Goal: Task Accomplishment & Management: Use online tool/utility

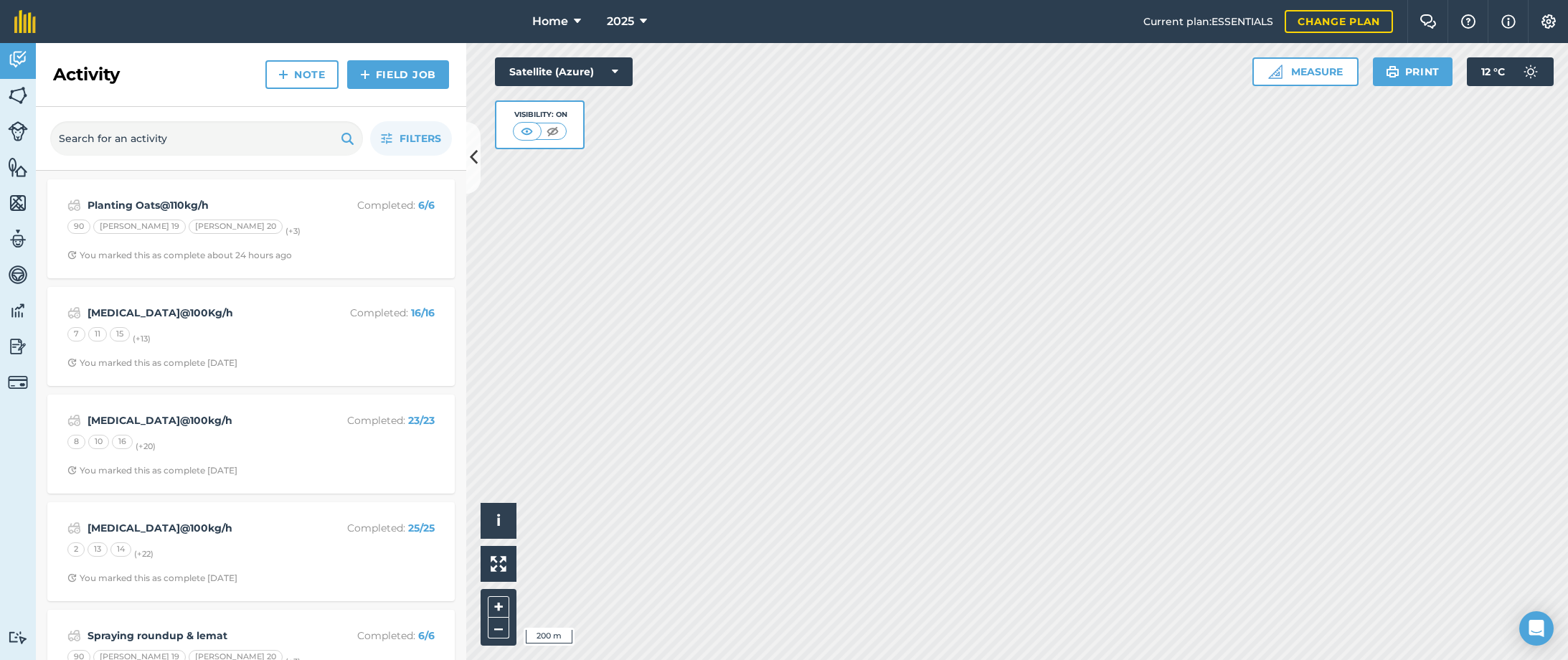
click at [18, 91] on img at bounding box center [18, 95] width 20 height 21
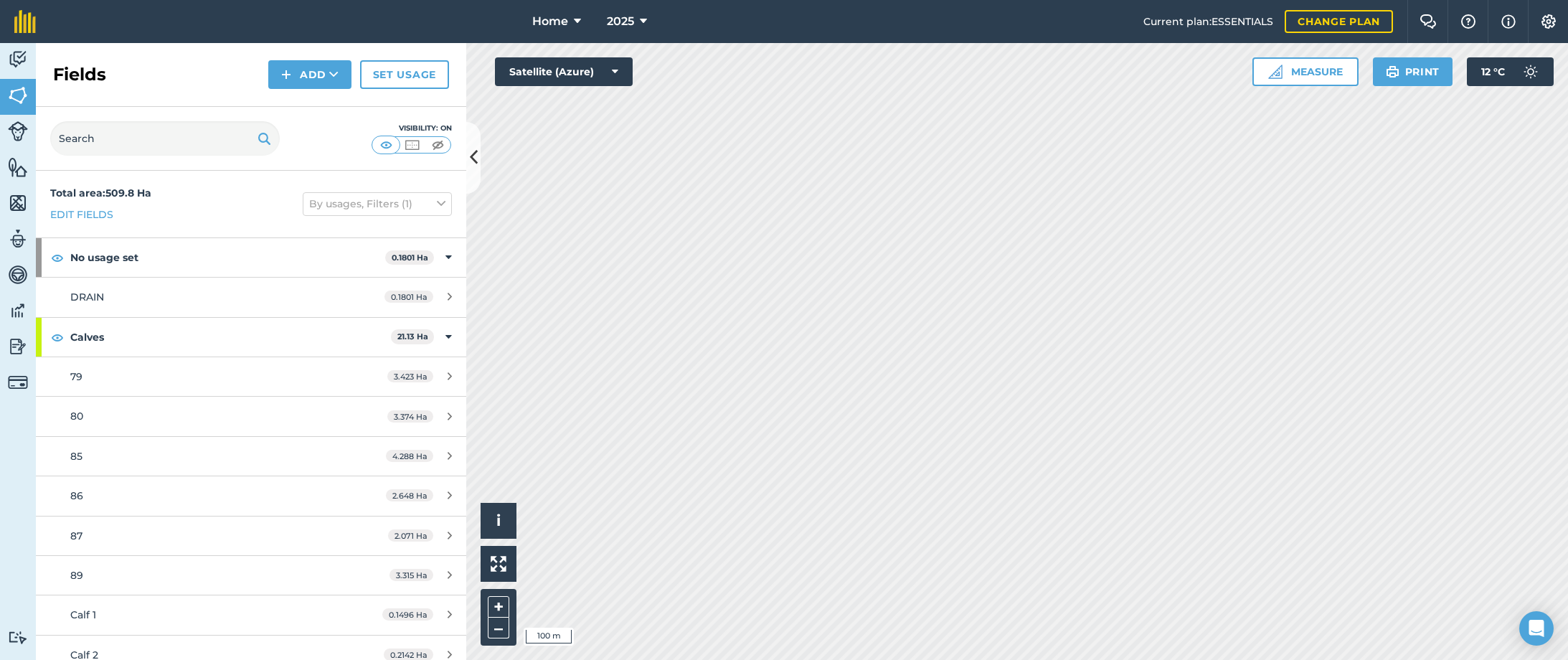
click at [1413, 76] on button "Print" at bounding box center [1413, 72] width 81 height 29
click at [1409, 69] on button "Print" at bounding box center [1413, 72] width 81 height 29
click at [1407, 77] on button "Print" at bounding box center [1413, 72] width 81 height 29
click at [1411, 80] on button "Print" at bounding box center [1413, 72] width 81 height 29
click at [1431, 74] on button "Print" at bounding box center [1413, 72] width 81 height 29
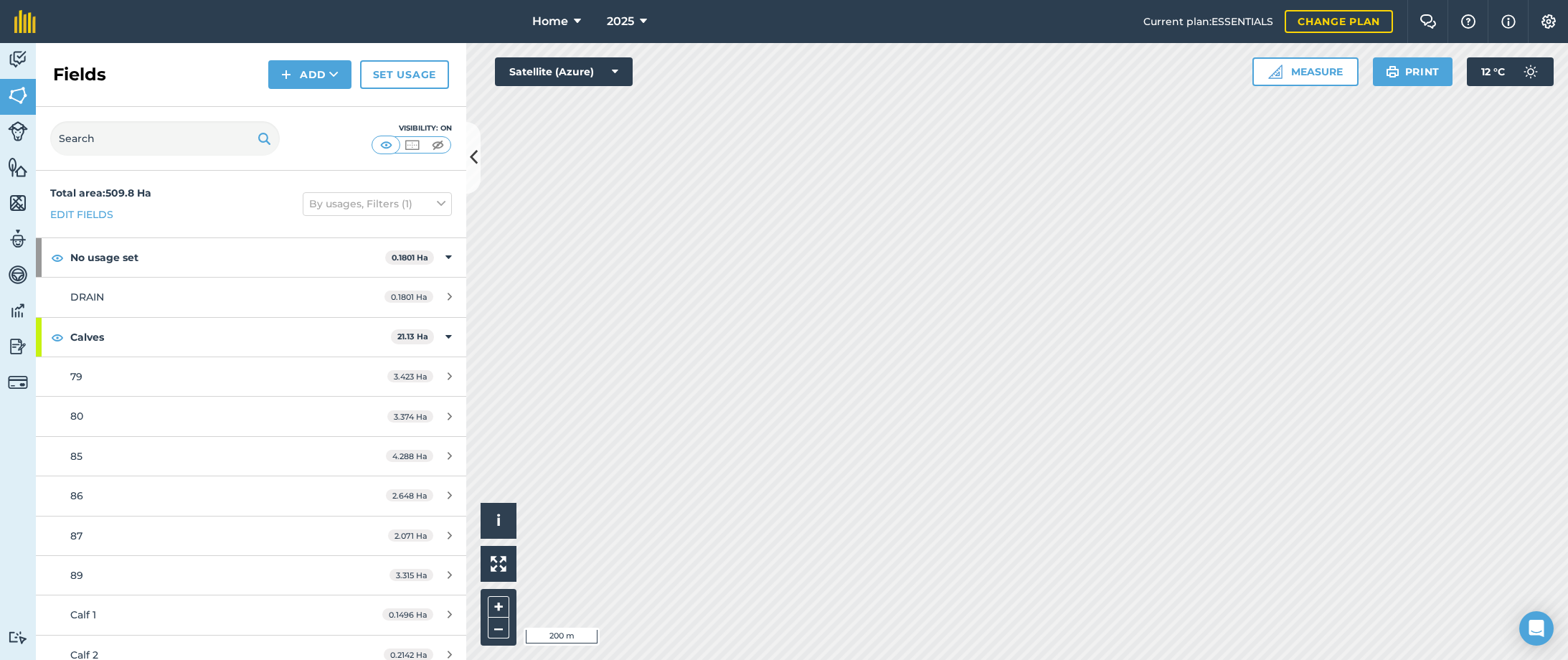
click at [1400, 71] on button "Print" at bounding box center [1413, 72] width 81 height 29
click at [1409, 73] on button "Print" at bounding box center [1413, 72] width 81 height 29
click at [616, 70] on icon at bounding box center [615, 72] width 6 height 14
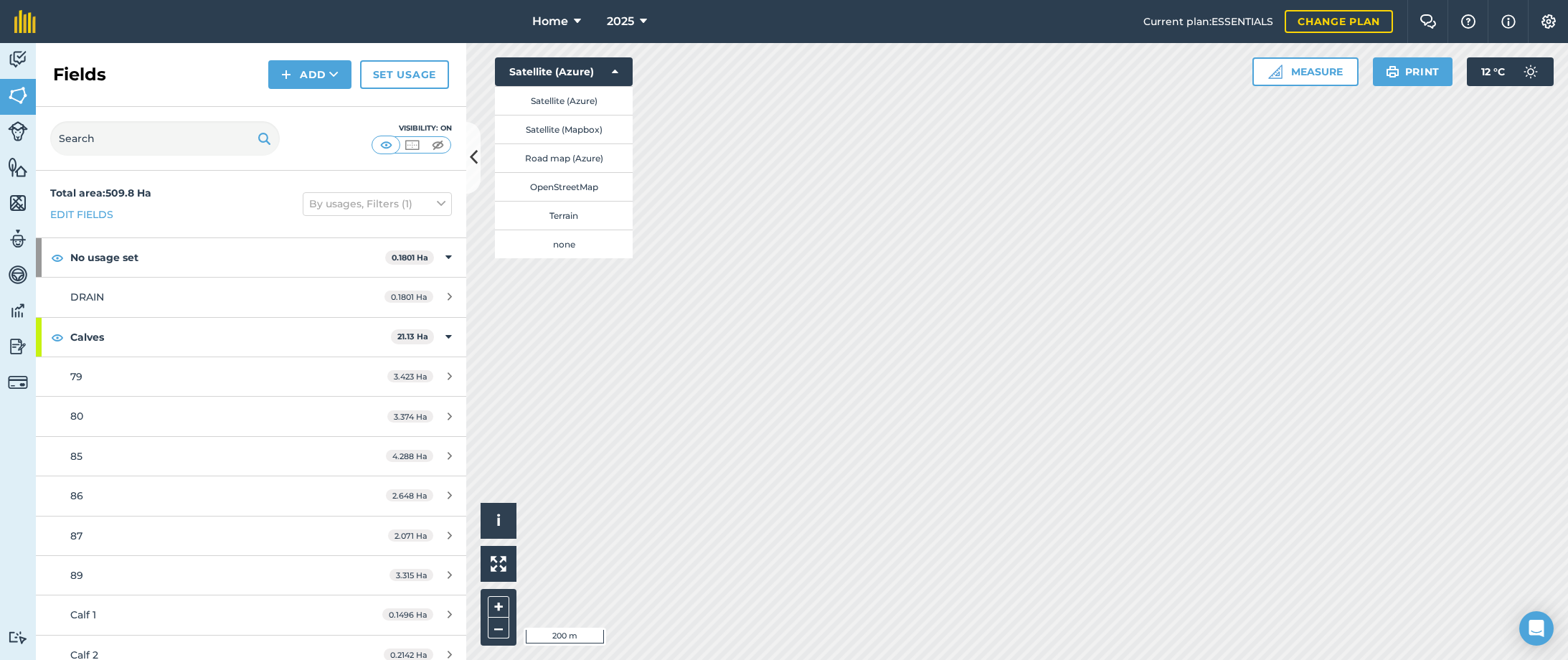
click at [568, 240] on button "none" at bounding box center [564, 244] width 138 height 29
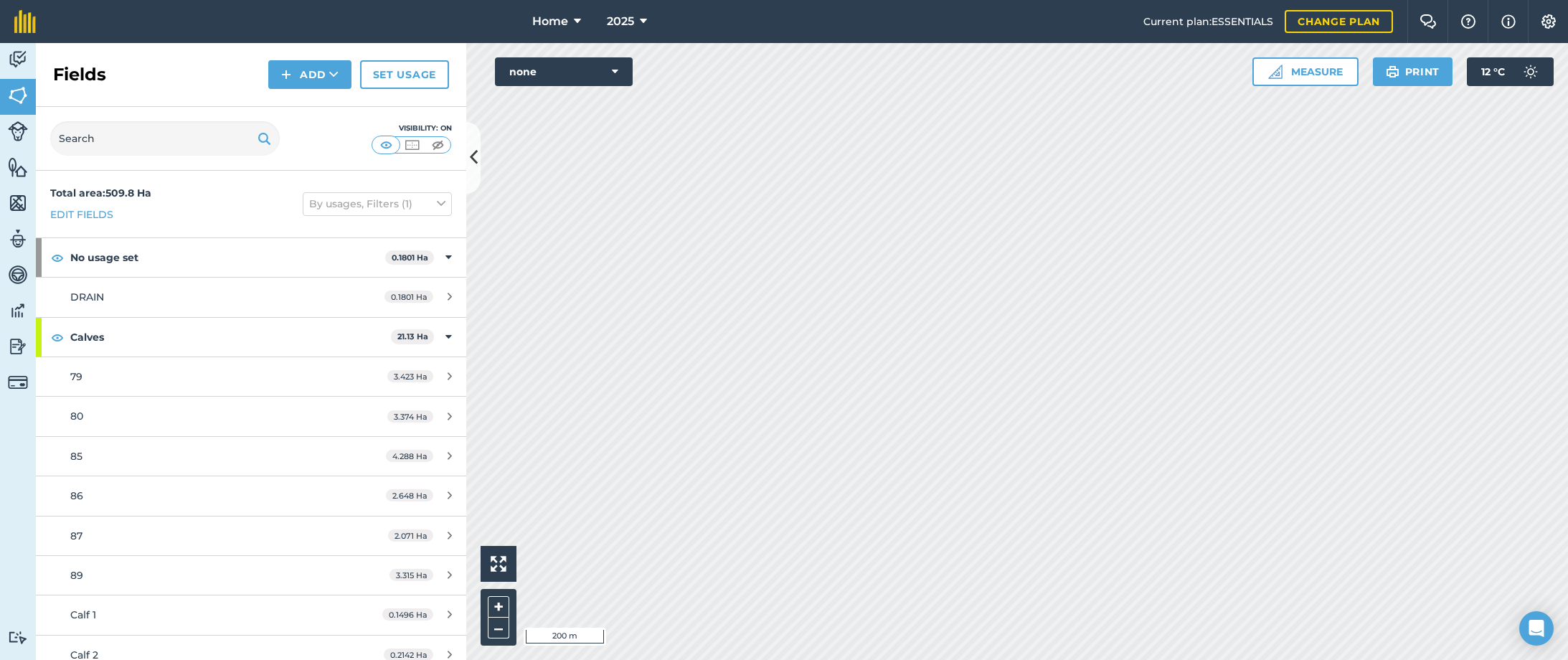
click at [1411, 75] on button "Print" at bounding box center [1413, 72] width 81 height 29
click at [1434, 74] on button "Print" at bounding box center [1413, 72] width 81 height 29
click at [1425, 67] on button "Print" at bounding box center [1413, 72] width 81 height 29
click at [1409, 73] on button "Print" at bounding box center [1413, 72] width 81 height 29
click at [1393, 70] on img at bounding box center [1392, 71] width 13 height 17
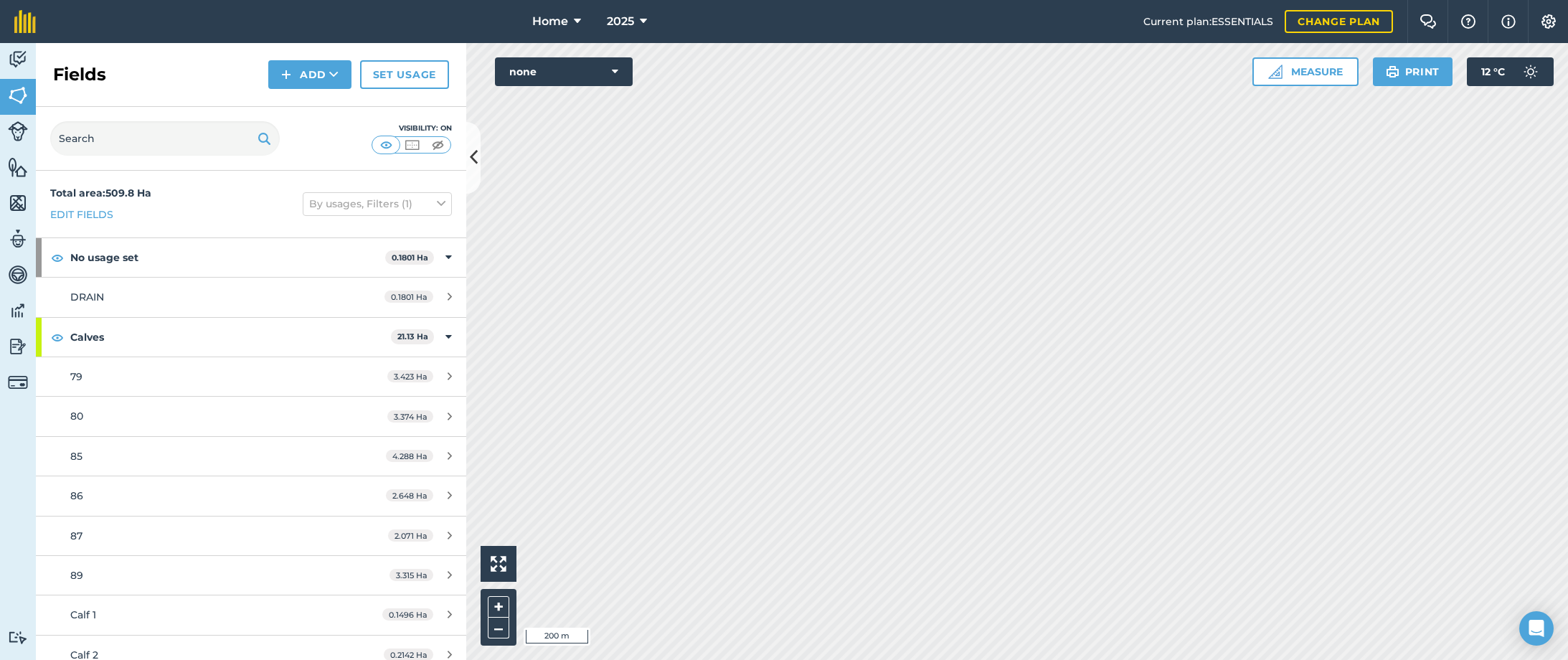
click at [616, 68] on icon at bounding box center [615, 72] width 6 height 14
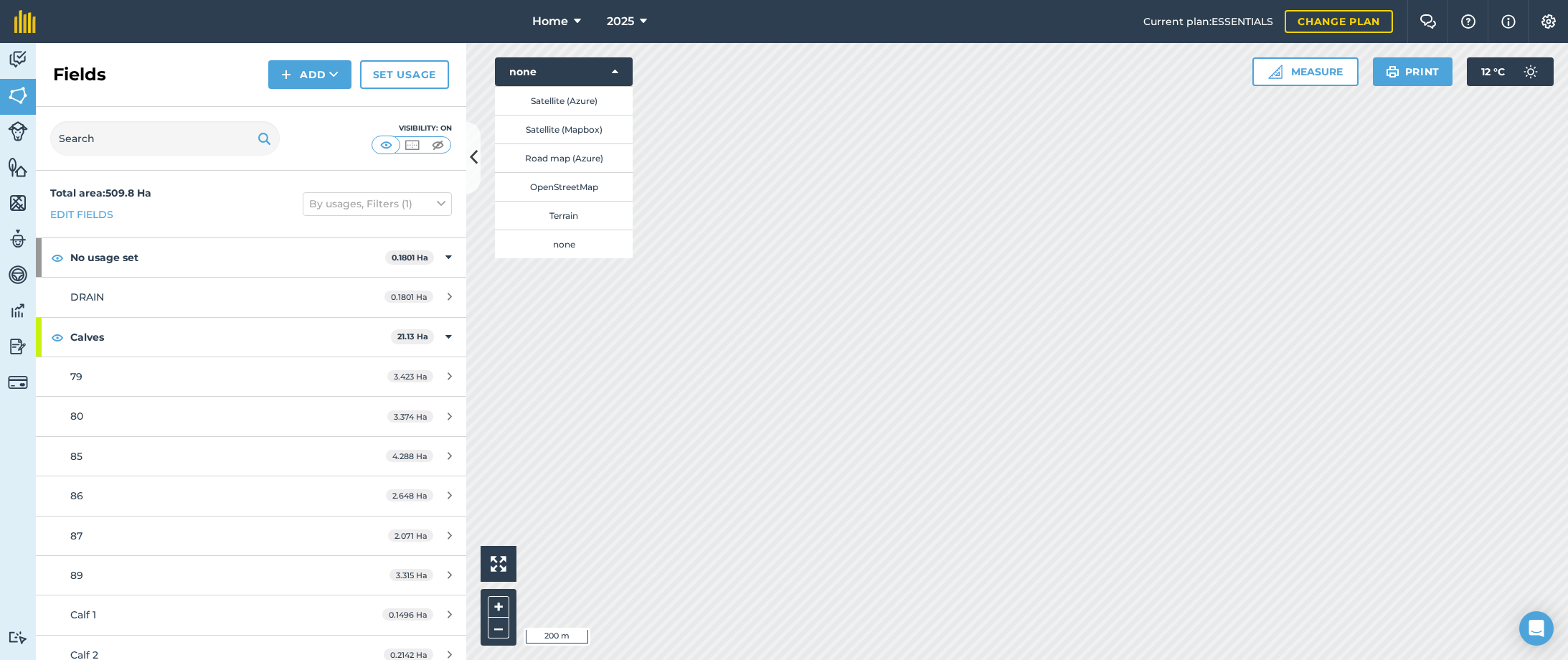
click at [604, 100] on button "Satellite (Azure)" at bounding box center [564, 100] width 138 height 29
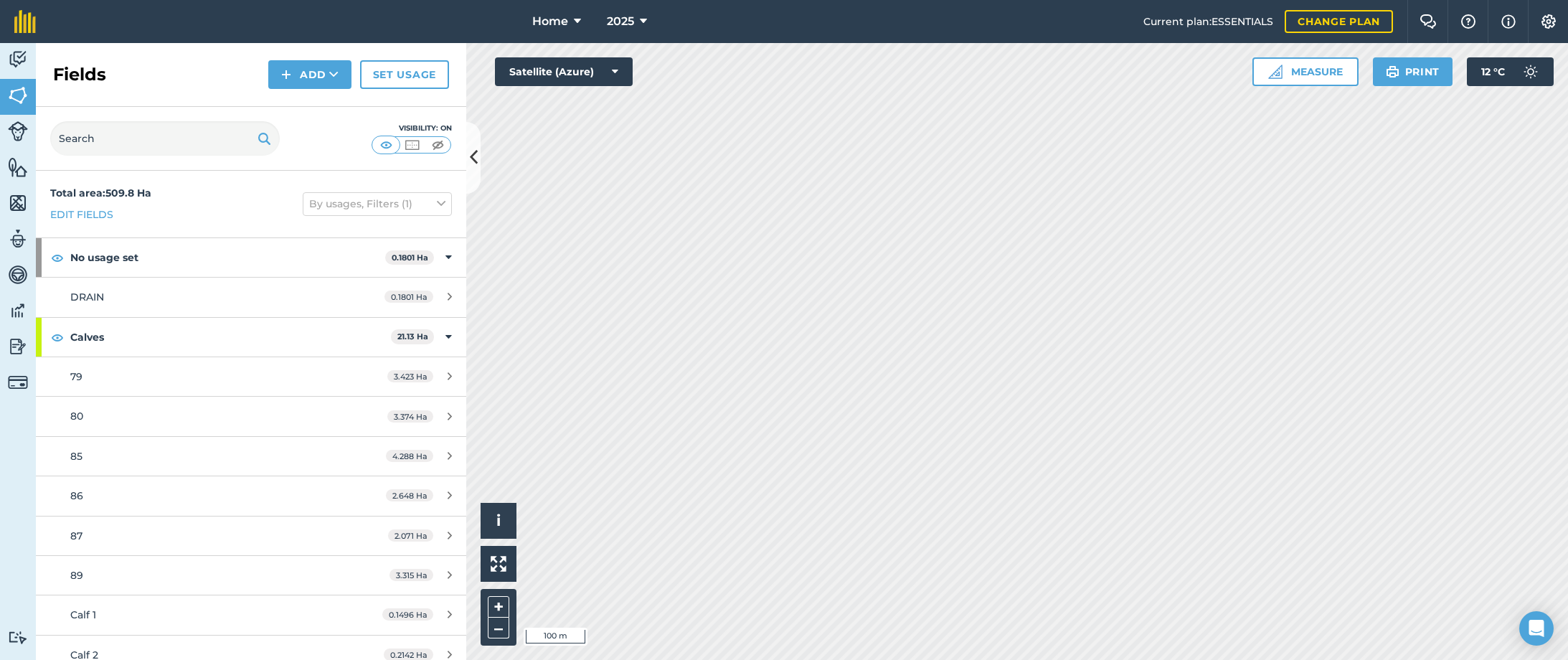
click at [385, 496] on div "Activity Fields Livestock Features Maps Team Vehicles Data Reporting Billing Tu…" at bounding box center [784, 351] width 1568 height 617
click at [412, 210] on div "Activity Fields Livestock Features Maps Team Vehicles Data Reporting Billing Tu…" at bounding box center [784, 351] width 1568 height 617
click at [1417, 69] on button "Print" at bounding box center [1413, 72] width 81 height 29
drag, startPoint x: 600, startPoint y: 73, endPoint x: 599, endPoint y: 83, distance: 10.0
click at [600, 73] on button "Satellite (Azure)" at bounding box center [564, 72] width 138 height 29
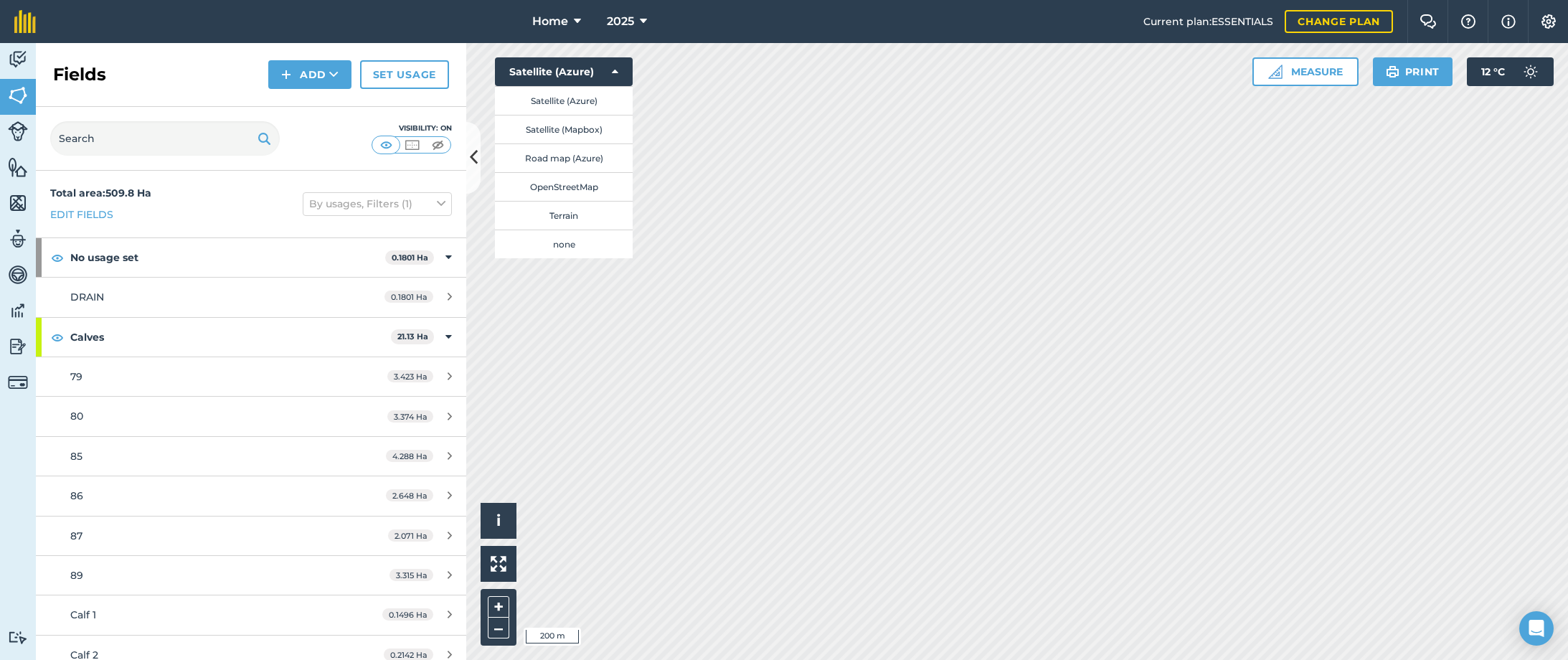
click at [600, 243] on button "none" at bounding box center [564, 244] width 138 height 29
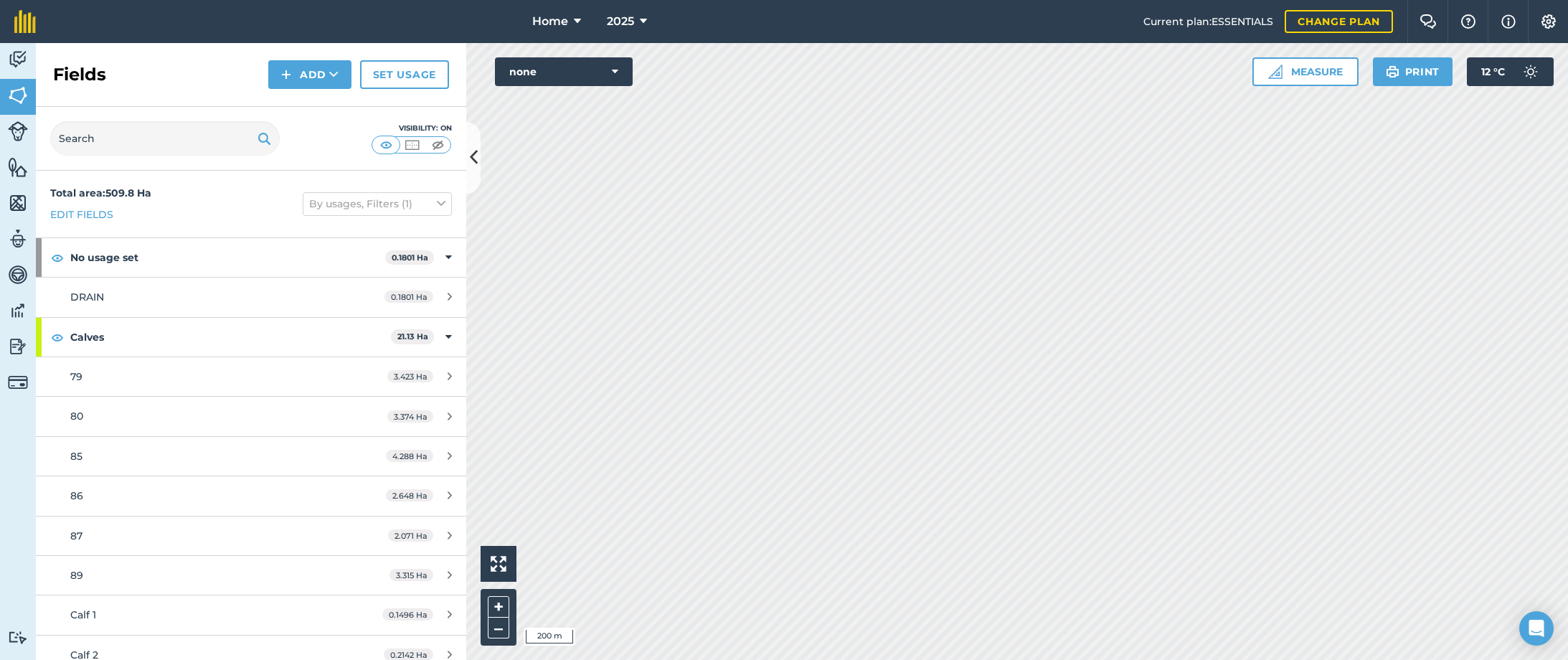
click at [1409, 73] on button "Print" at bounding box center [1413, 72] width 81 height 29
click at [458, 247] on div "Activity Fields Livestock Features Maps Team Vehicles Data Reporting Billing Tu…" at bounding box center [784, 351] width 1568 height 617
click at [560, 70] on button "none" at bounding box center [564, 72] width 138 height 29
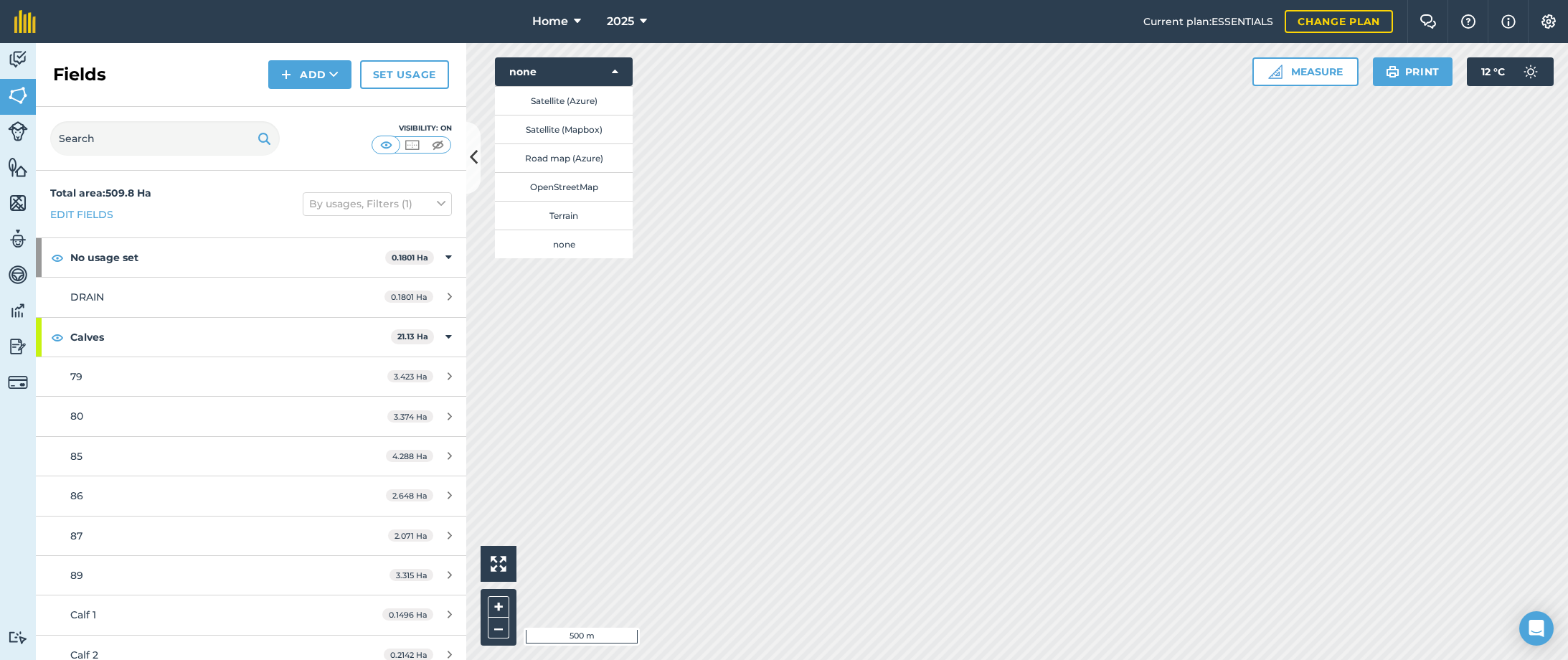
click at [556, 112] on button "Satellite (Azure)" at bounding box center [564, 100] width 138 height 29
